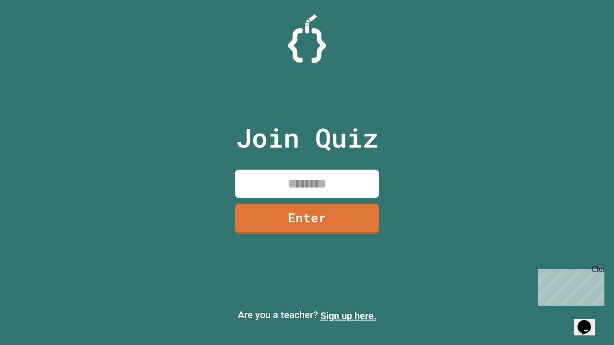
click at [348, 316] on link "Sign up here." at bounding box center [348, 316] width 56 height 12
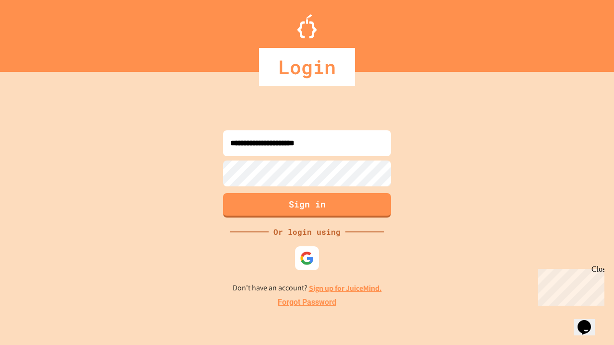
type input "**********"
